Goal: Task Accomplishment & Management: Manage account settings

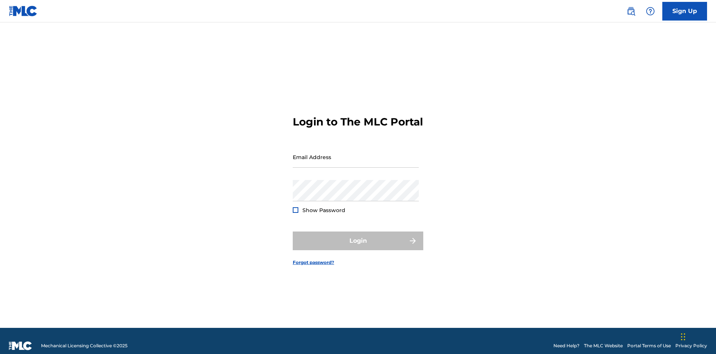
scroll to position [10, 0]
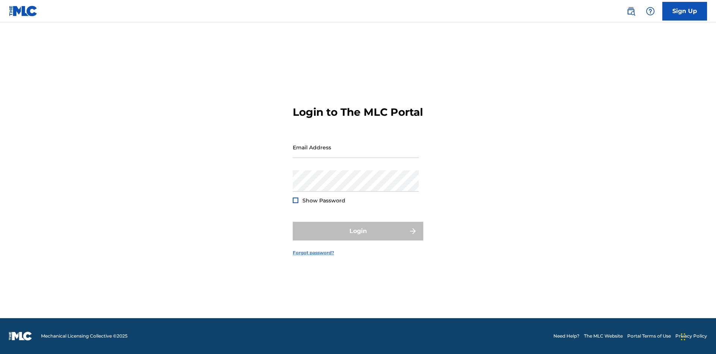
click at [314, 256] on link "Forgot password?" at bounding box center [313, 252] width 41 height 7
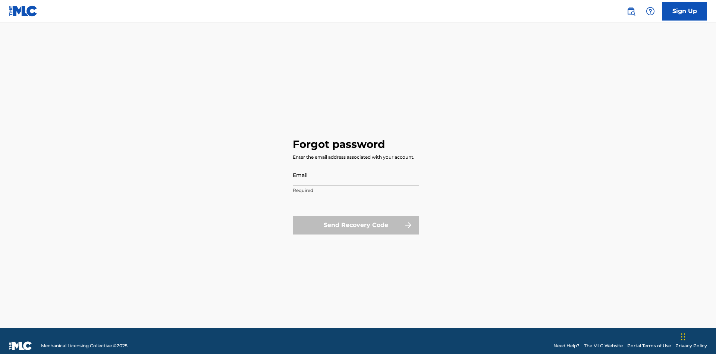
scroll to position [10, 0]
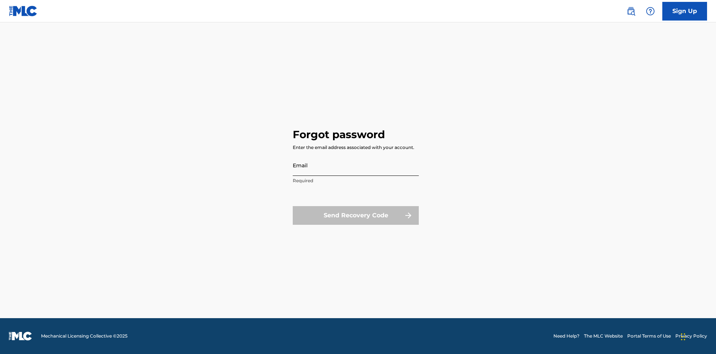
click at [356, 165] on input "Email" at bounding box center [356, 164] width 126 height 21
type input "66375179-3ffc-4914-b887-3987c3007b8a@mailslurp.net"
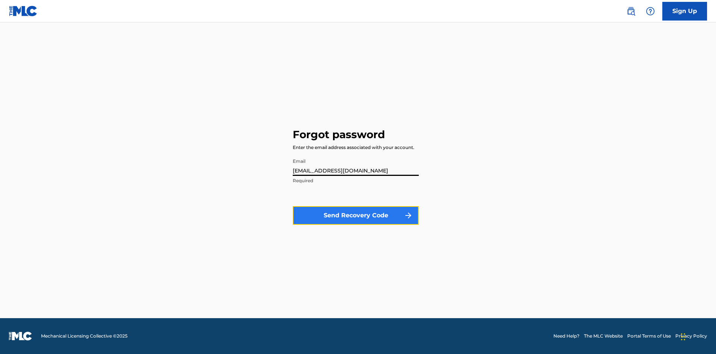
click at [356, 215] on button "Send Recovery Code" at bounding box center [356, 215] width 126 height 19
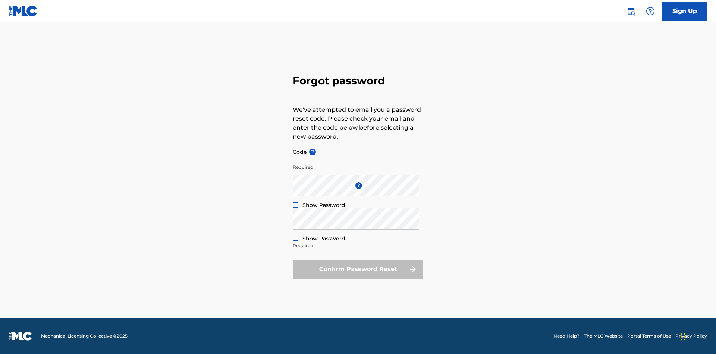
click at [356, 151] on input "Code ?" at bounding box center [356, 151] width 126 height 21
type input "FP_f351726f892c704fb9f4dd683119"
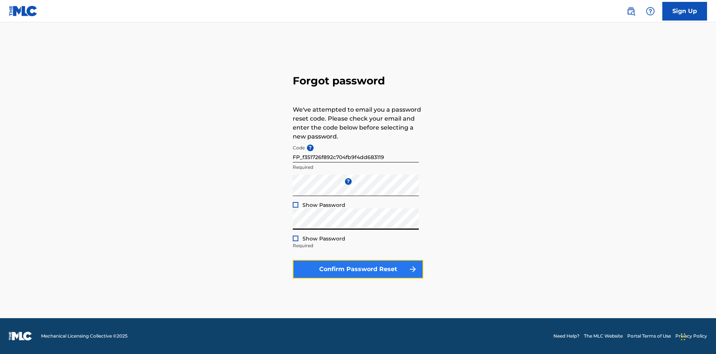
click at [358, 269] on button "Confirm Password Reset" at bounding box center [358, 269] width 131 height 19
